Goal: Task Accomplishment & Management: Use online tool/utility

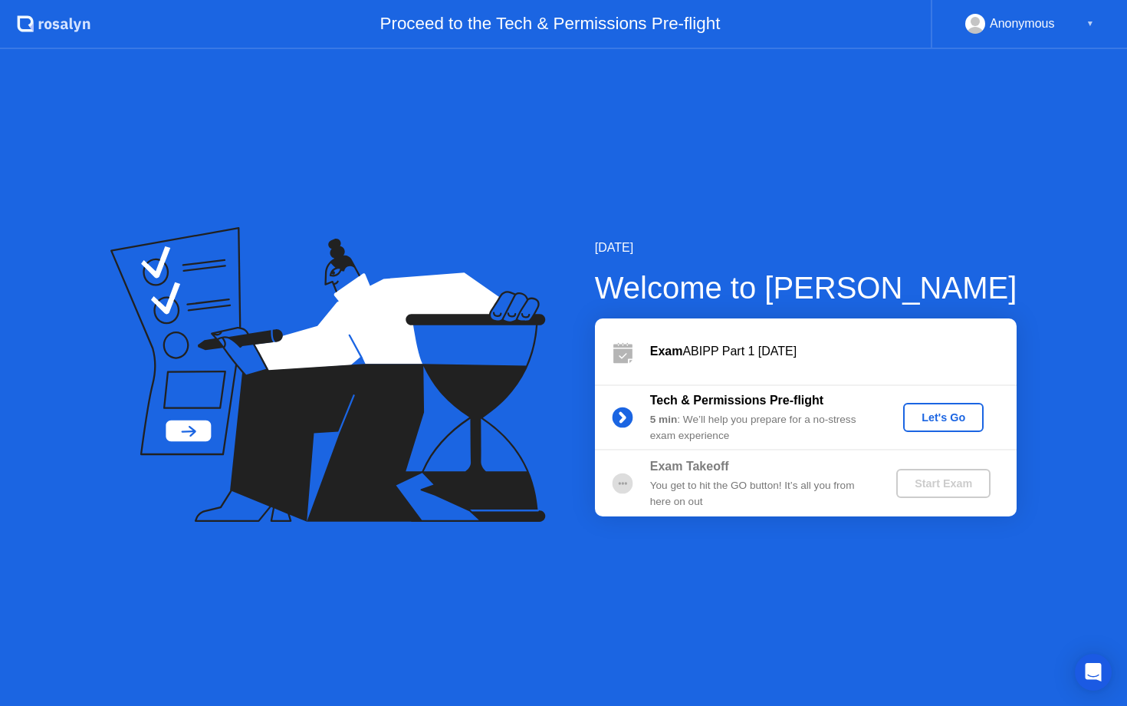
click at [936, 415] on div "Let's Go" at bounding box center [944, 417] width 68 height 12
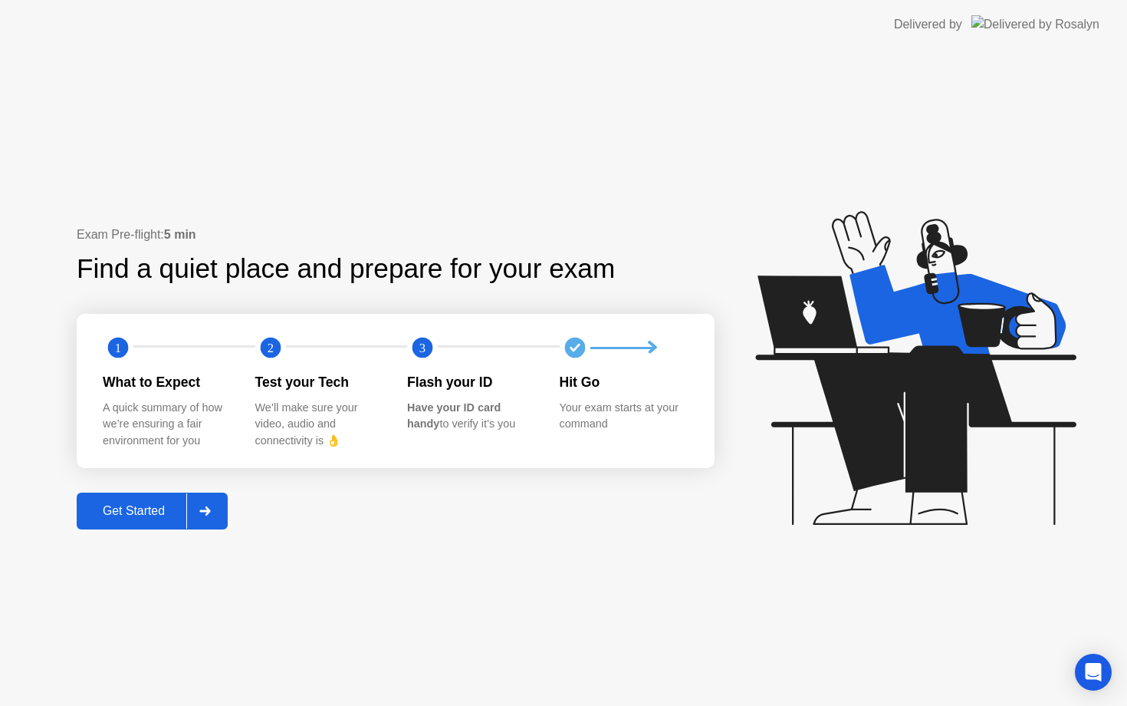
click at [146, 496] on button "Get Started" at bounding box center [152, 510] width 151 height 37
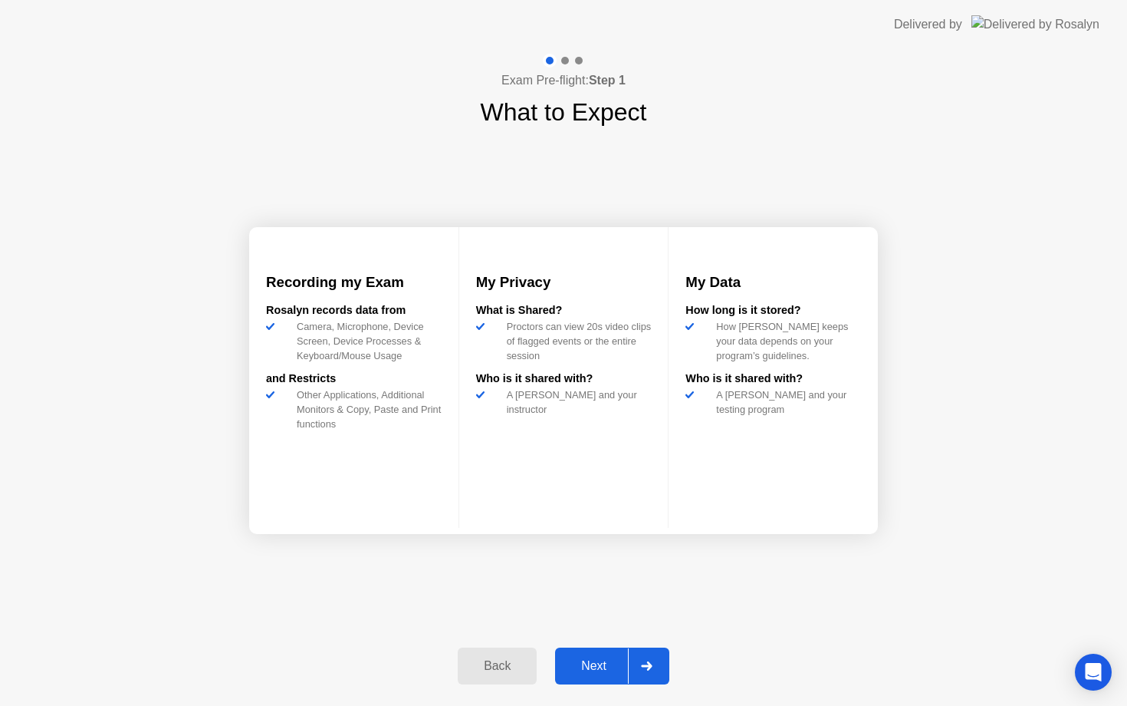
click at [593, 668] on div "Next" at bounding box center [594, 666] width 68 height 14
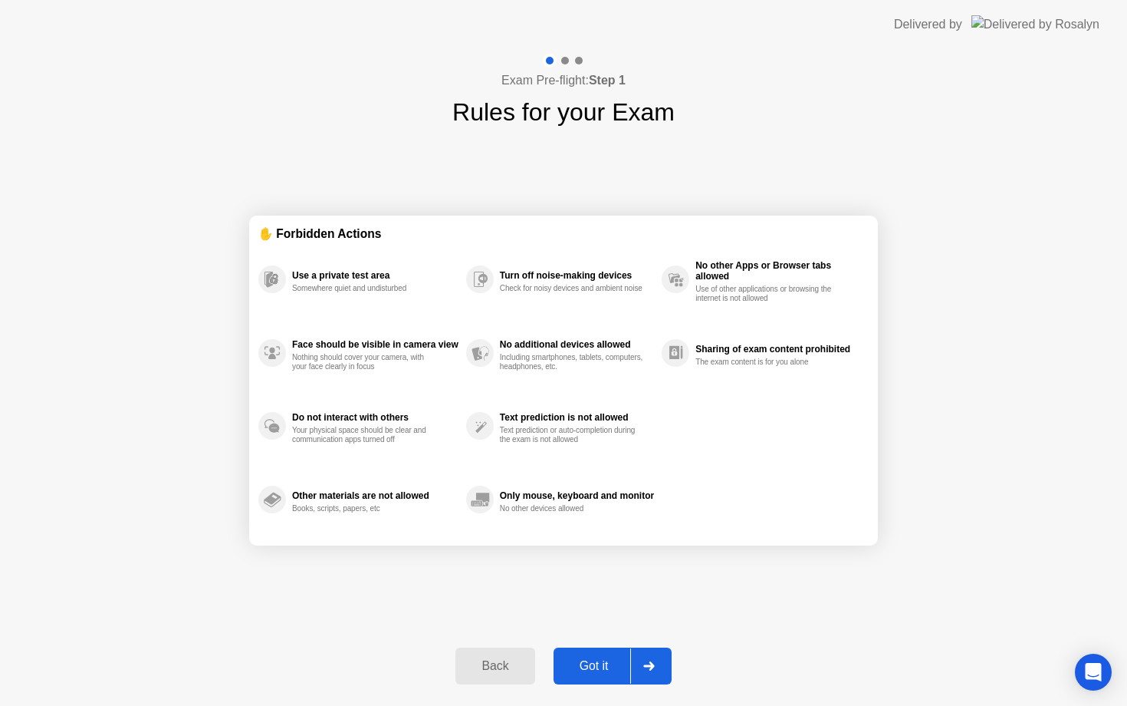
click at [593, 668] on div "Got it" at bounding box center [594, 666] width 72 height 14
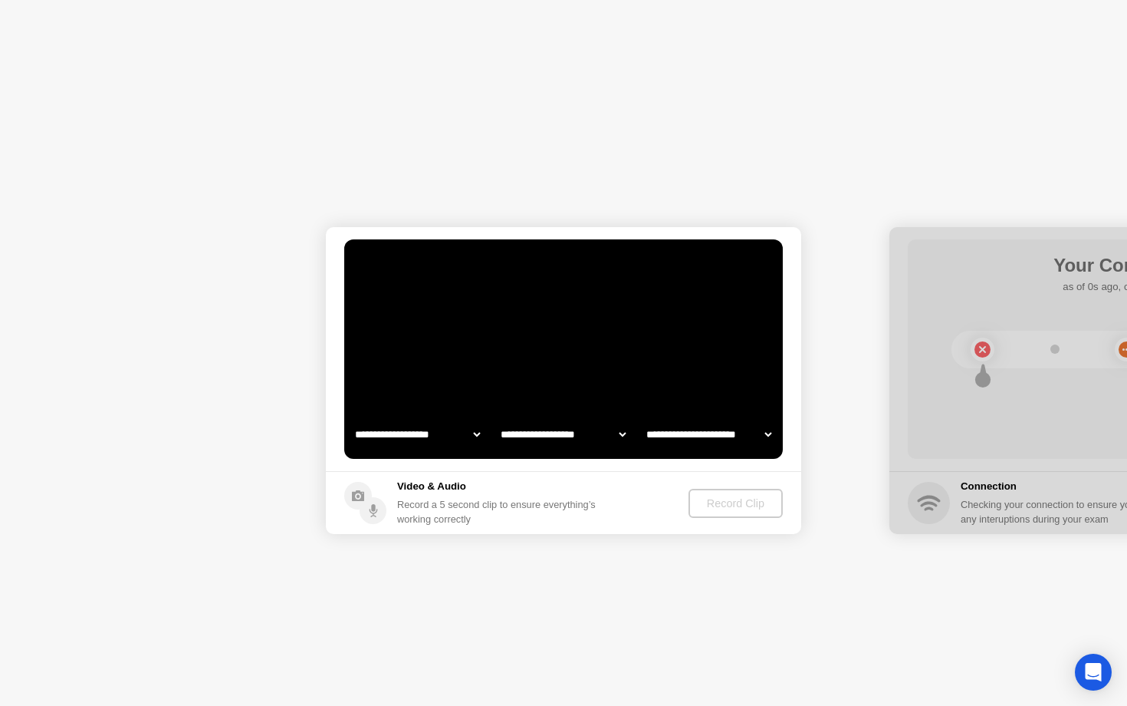
select select "**********"
select select "*******"
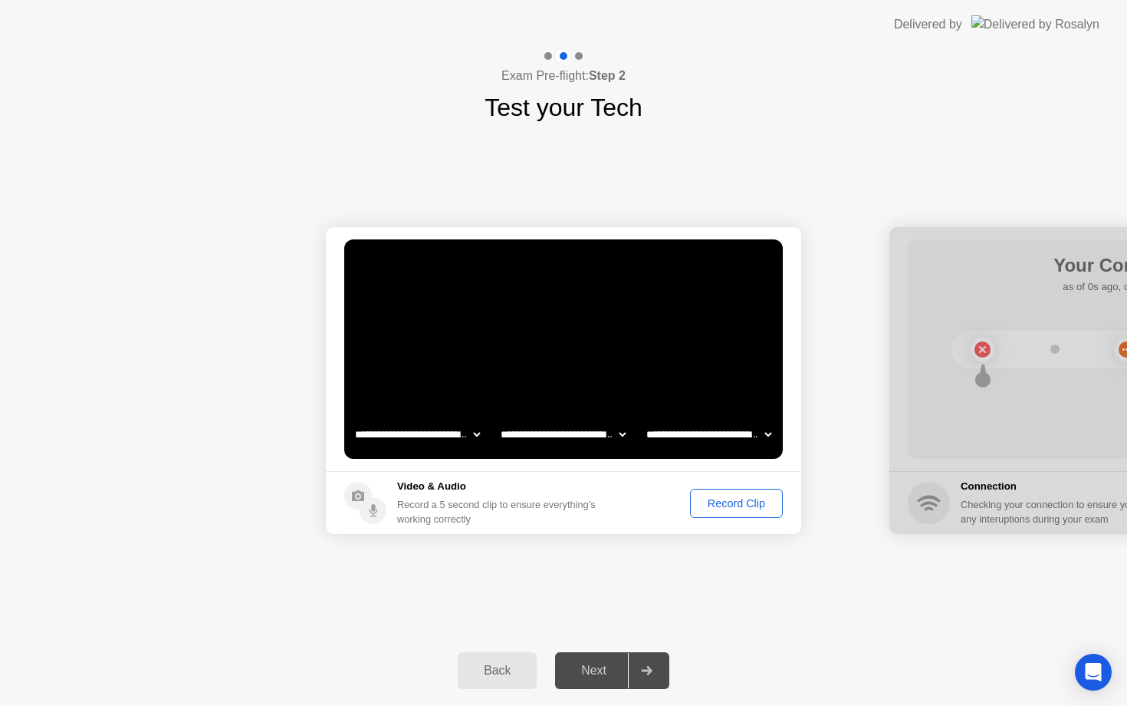
click at [715, 504] on div "Record Clip" at bounding box center [737, 503] width 82 height 12
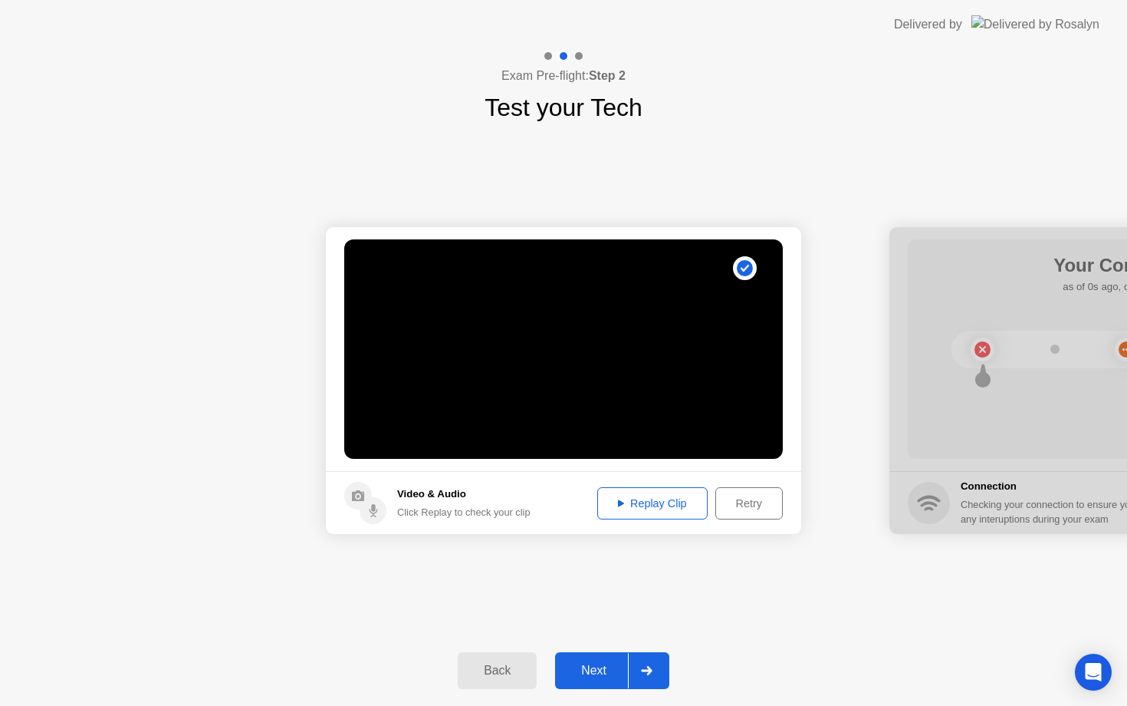
click at [635, 498] on div "Replay Clip" at bounding box center [653, 503] width 100 height 12
click at [373, 511] on icon at bounding box center [373, 508] width 4 height 8
click at [594, 664] on div "Next" at bounding box center [594, 670] width 68 height 14
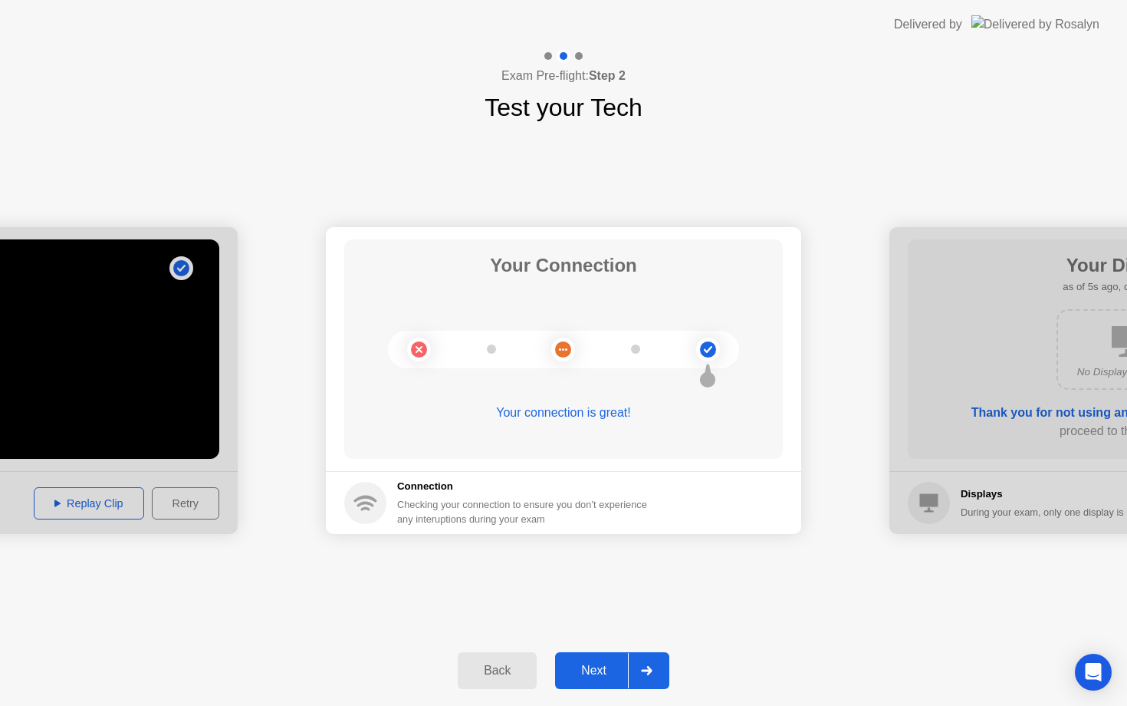
click at [588, 663] on div "Next" at bounding box center [594, 670] width 68 height 14
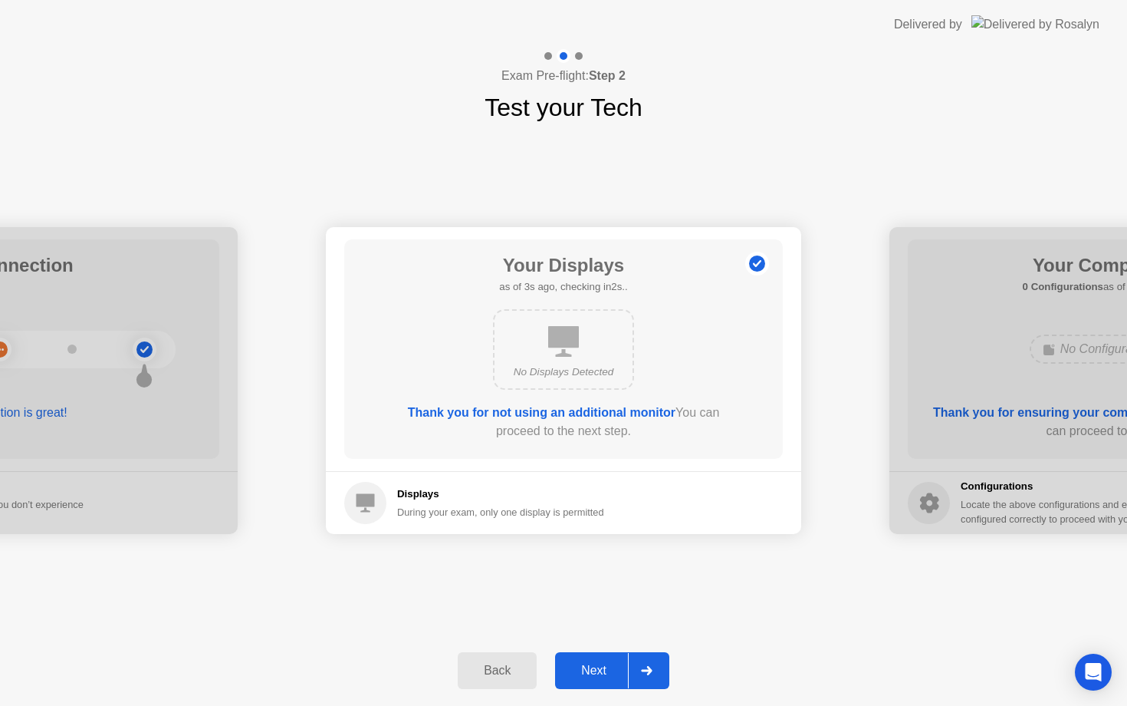
click at [588, 663] on div "Next" at bounding box center [594, 670] width 68 height 14
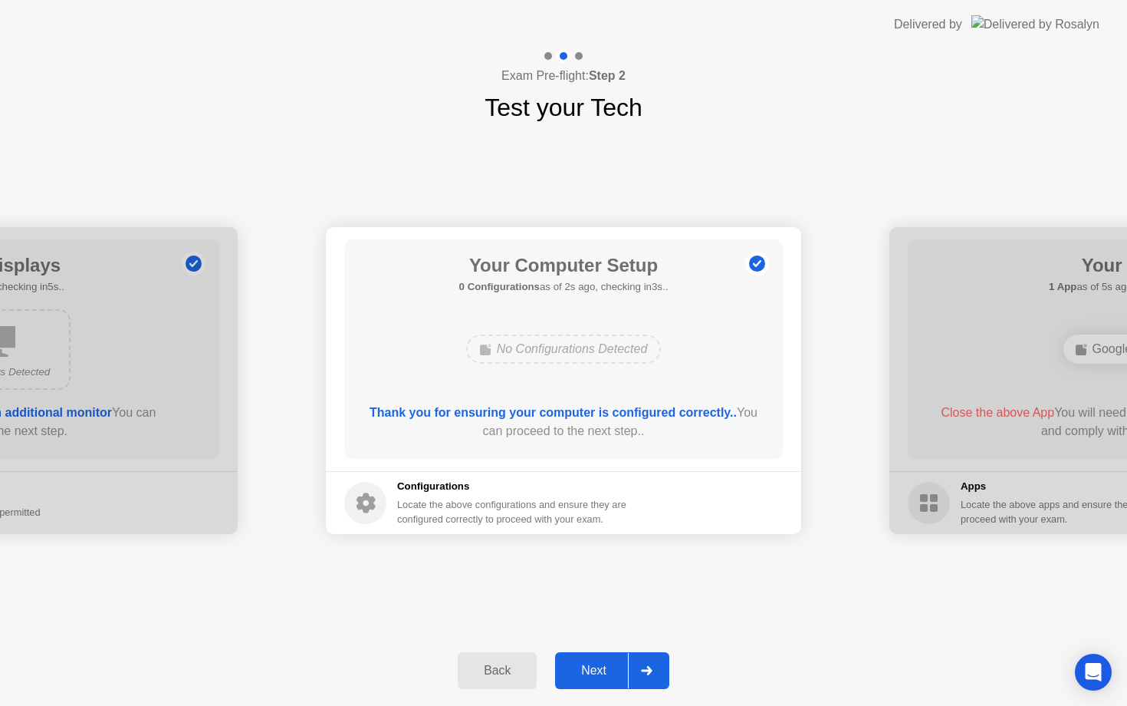
click at [588, 663] on div "Next" at bounding box center [594, 670] width 68 height 14
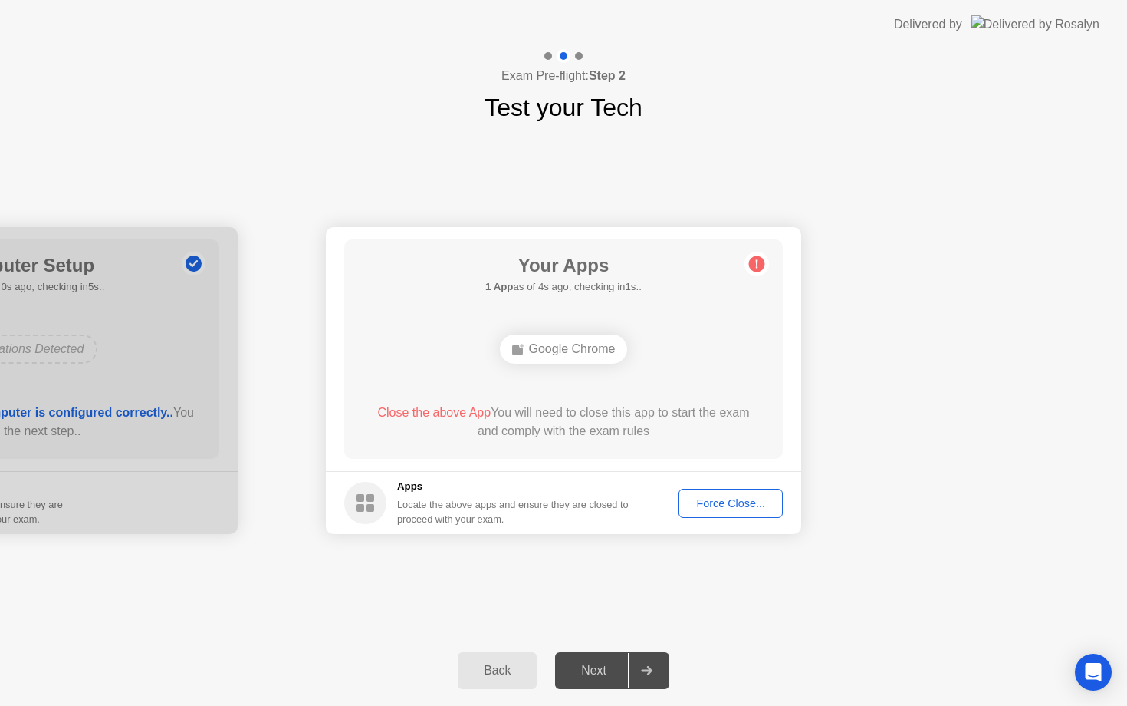
click at [720, 508] on div "Force Close..." at bounding box center [731, 503] width 94 height 12
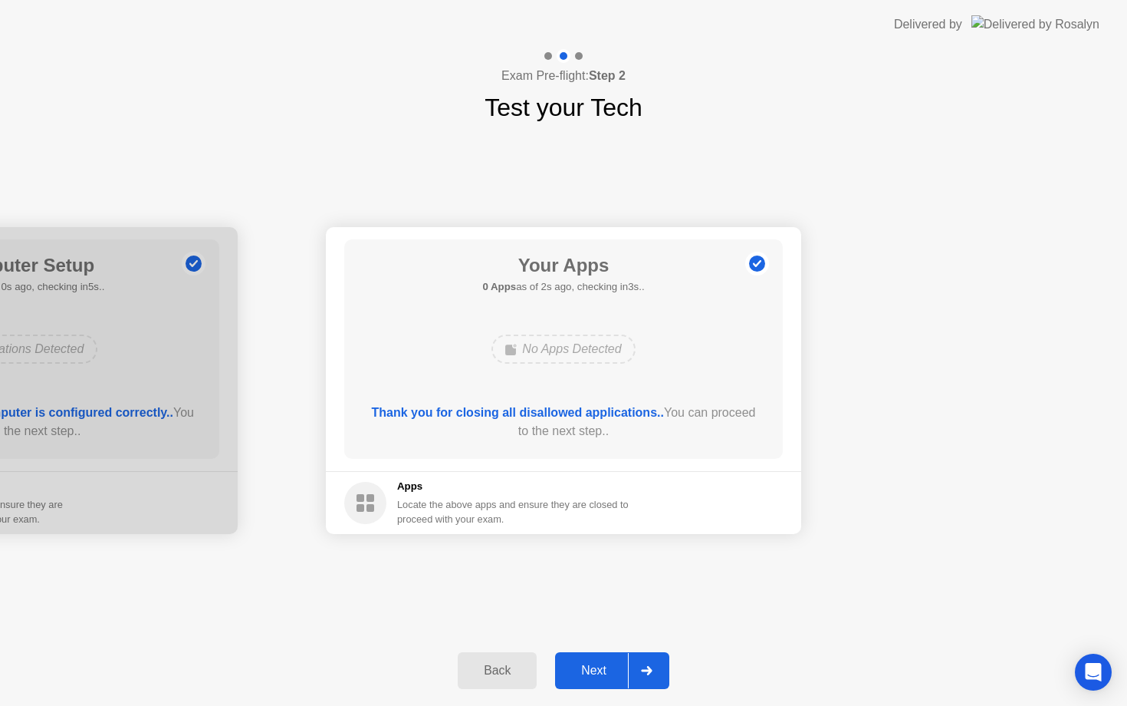
click at [594, 663] on div "Next" at bounding box center [594, 670] width 68 height 14
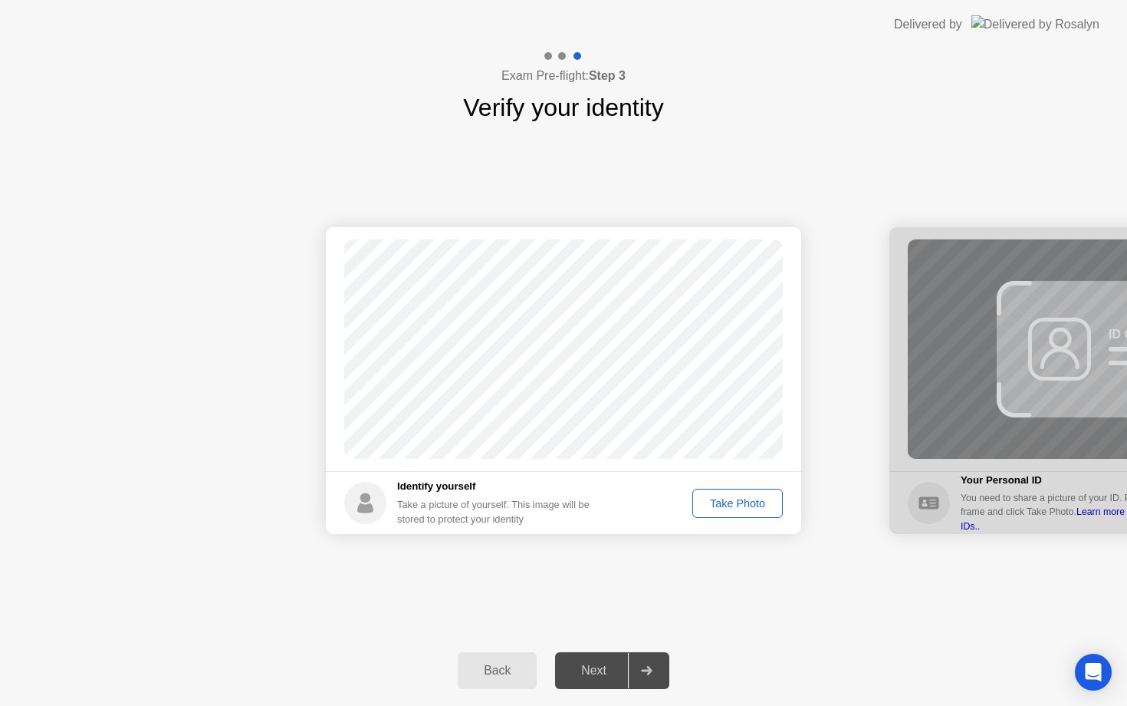
click at [720, 516] on button "Take Photo" at bounding box center [738, 503] width 90 height 29
click at [724, 504] on div "Retake" at bounding box center [748, 503] width 60 height 12
click at [729, 504] on div "Take Photo" at bounding box center [738, 503] width 80 height 12
click at [591, 669] on div "Next" at bounding box center [594, 670] width 68 height 14
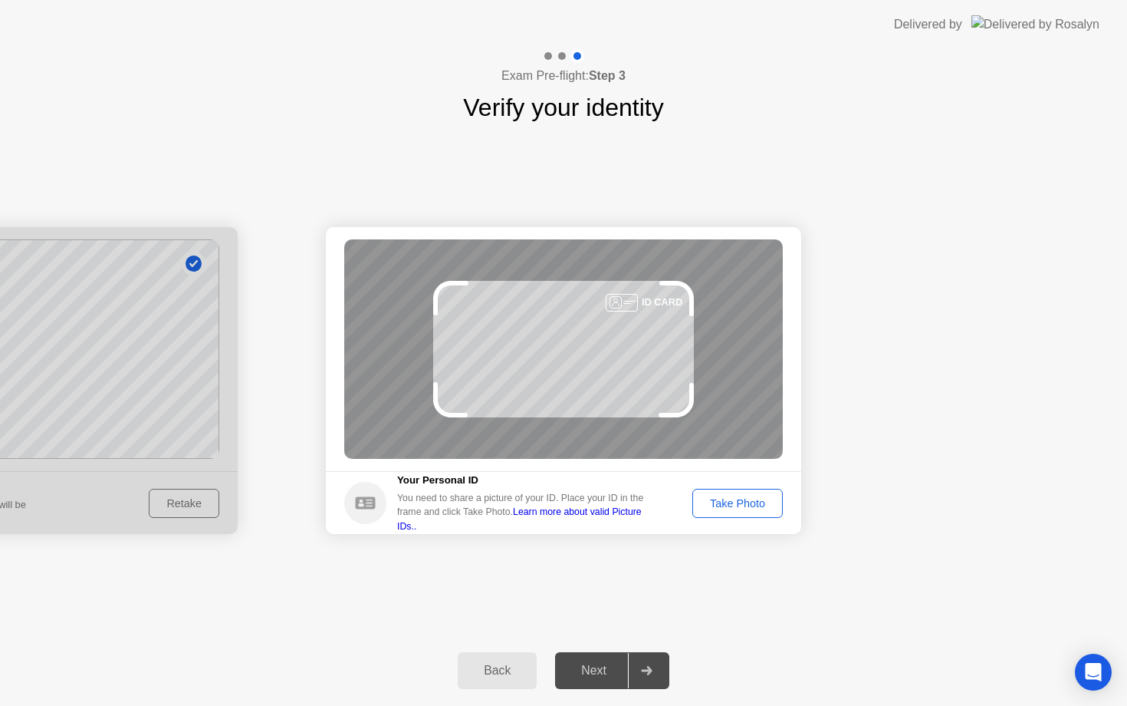
click at [720, 503] on div "Take Photo" at bounding box center [738, 503] width 80 height 12
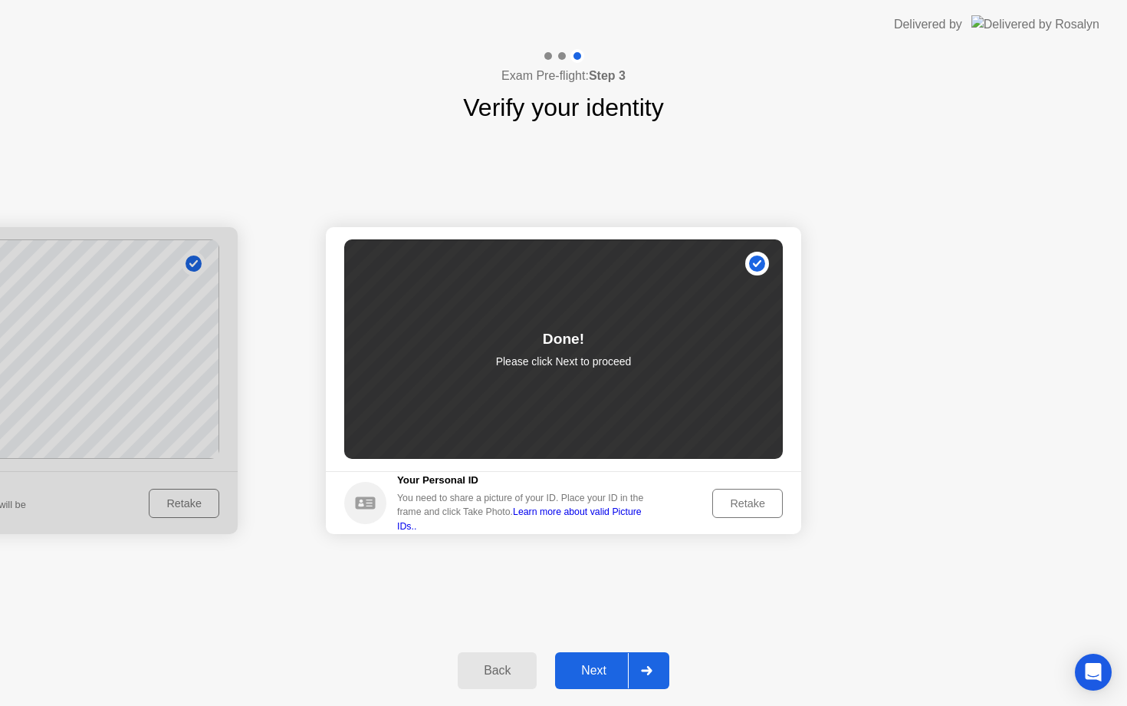
click at [590, 663] on div "Next" at bounding box center [594, 670] width 68 height 14
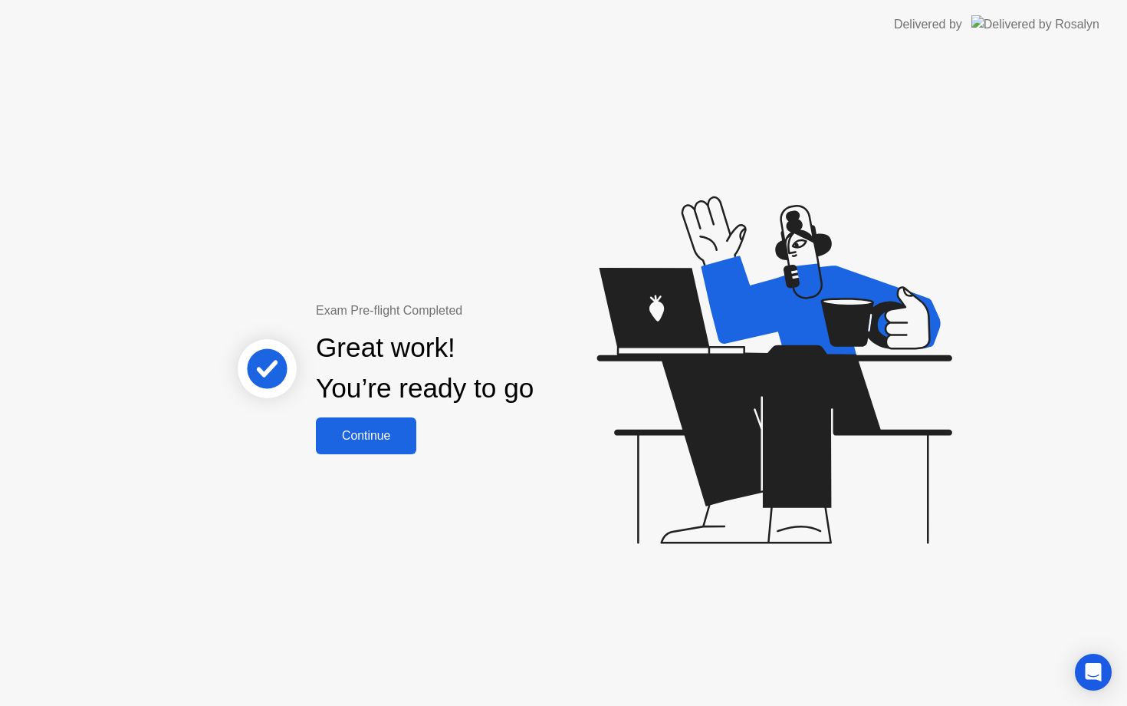
click at [364, 429] on div "Continue" at bounding box center [366, 436] width 91 height 14
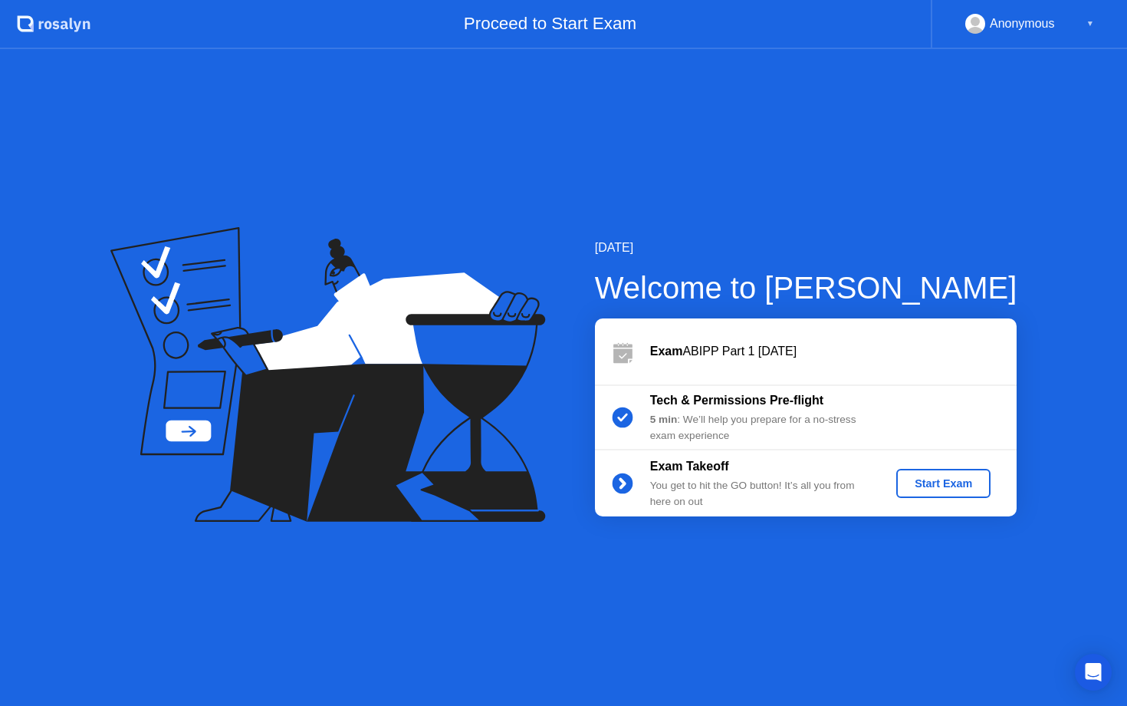
click at [943, 478] on div "Start Exam" at bounding box center [944, 483] width 82 height 12
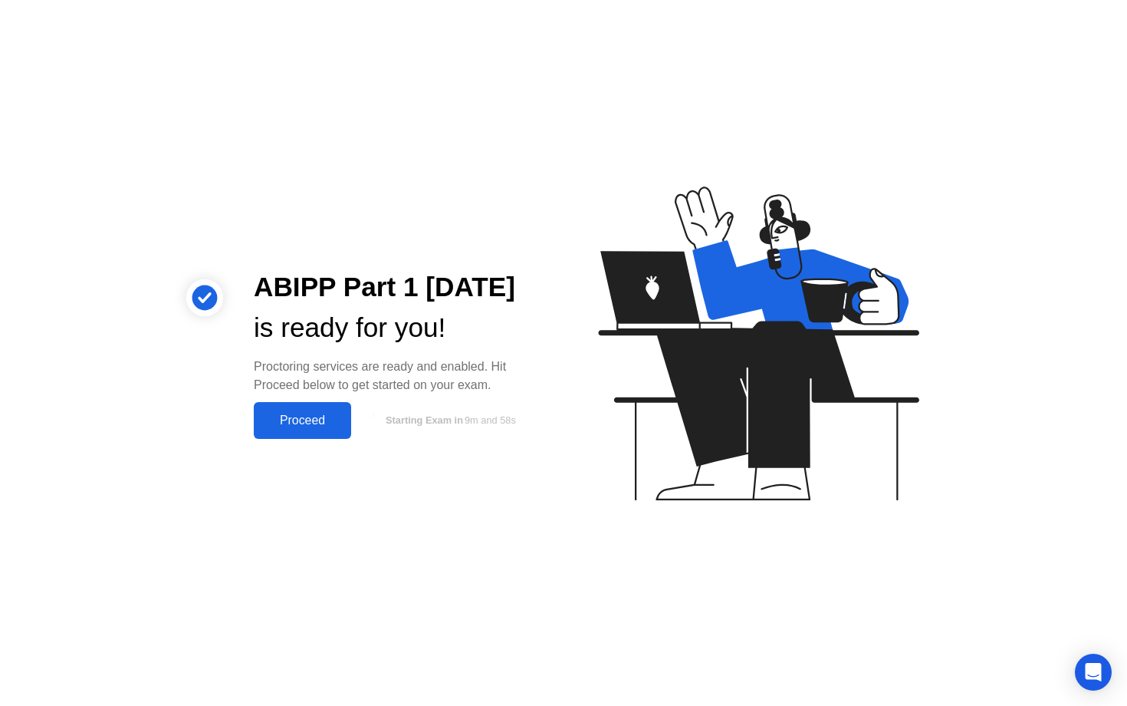
click at [292, 427] on div "Proceed" at bounding box center [302, 420] width 88 height 14
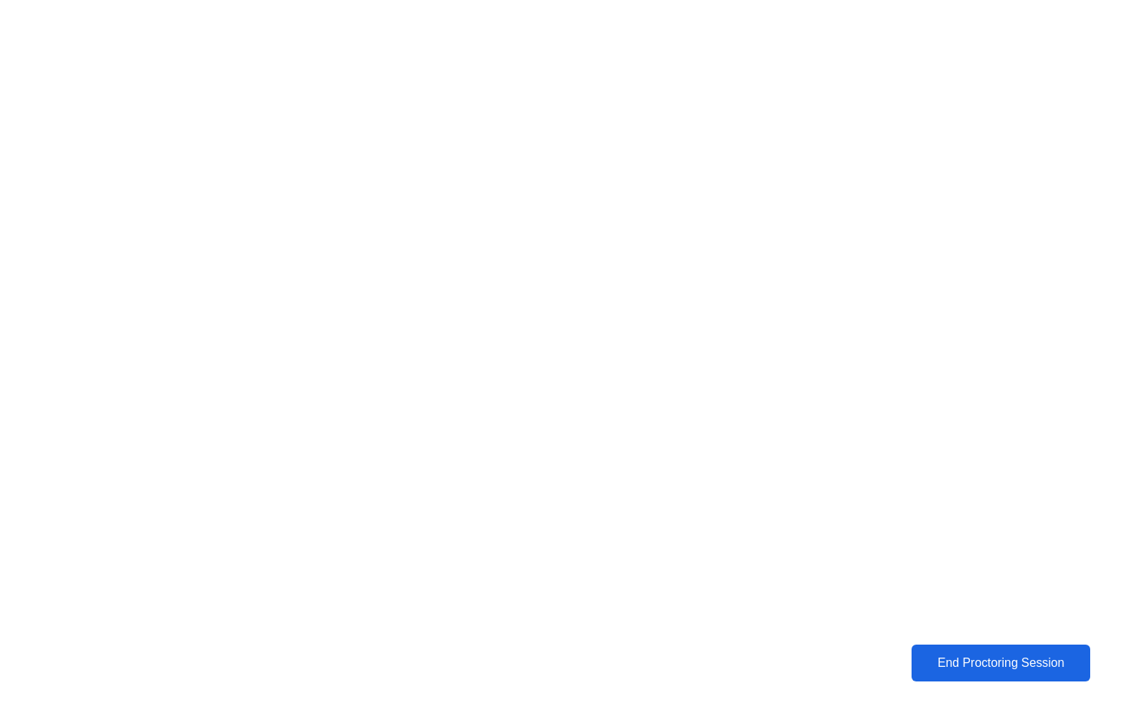
click at [977, 668] on div "End Proctoring Session" at bounding box center [1000, 663] width 169 height 14
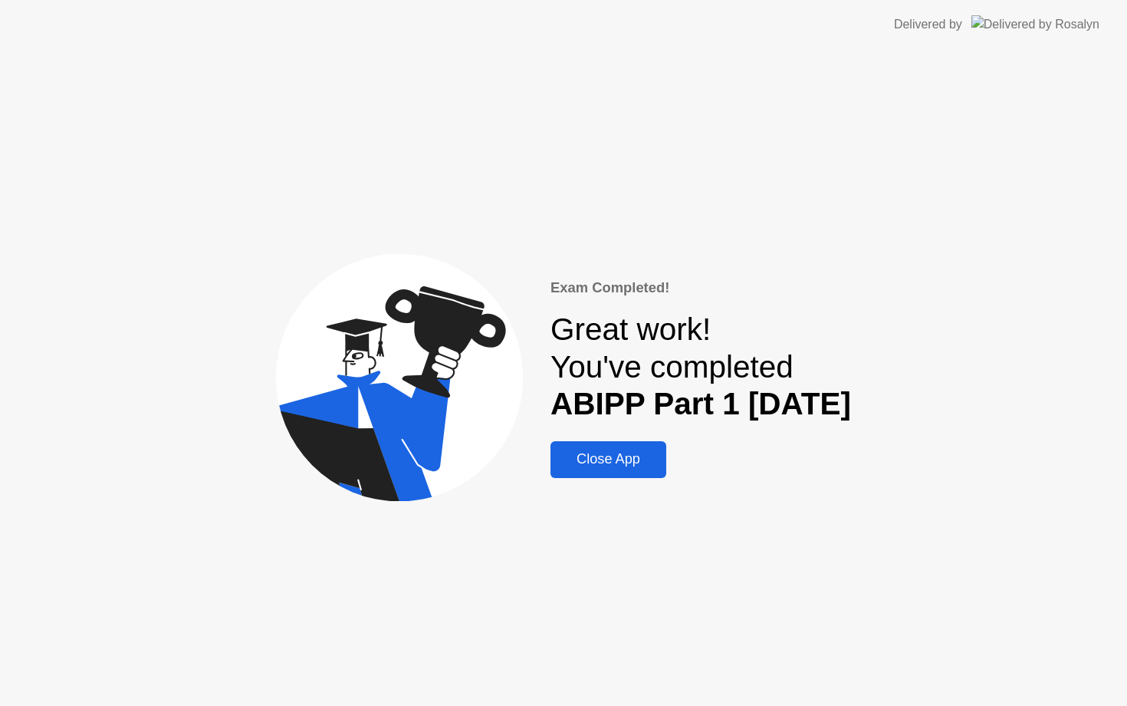
click at [555, 463] on div "Close App" at bounding box center [608, 459] width 107 height 16
